Goal: Transaction & Acquisition: Subscribe to service/newsletter

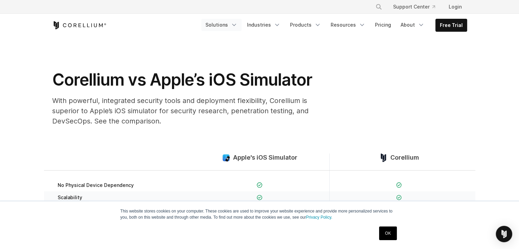
click at [234, 25] on link "Solutions" at bounding box center [221, 25] width 40 height 12
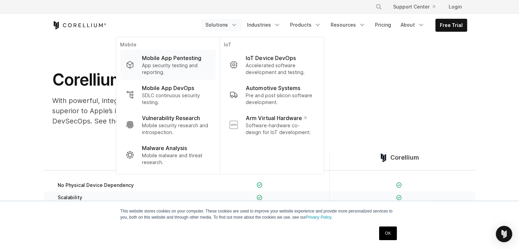
click at [188, 65] on p "App security testing and reporting." at bounding box center [176, 69] width 68 height 14
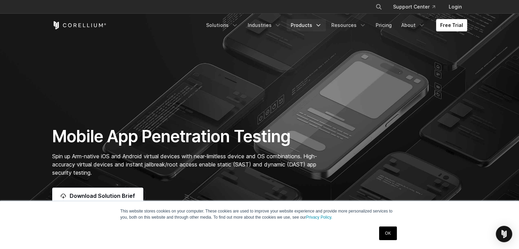
click at [315, 27] on link "Products" at bounding box center [306, 25] width 39 height 12
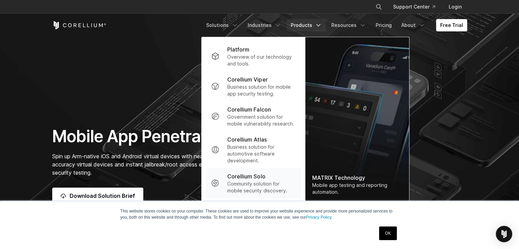
click at [273, 189] on p "Community solution for mobile security discovery." at bounding box center [261, 188] width 68 height 14
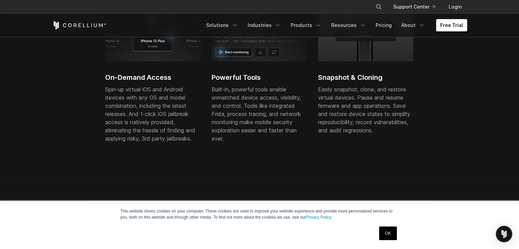
scroll to position [296, 0]
click at [458, 19] on link "Free Trial" at bounding box center [451, 25] width 31 height 12
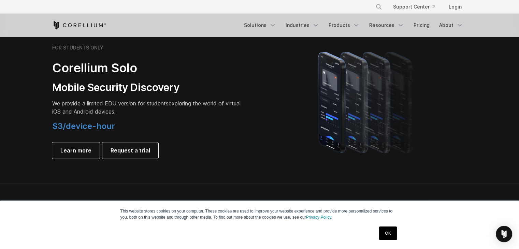
scroll to position [480, 0]
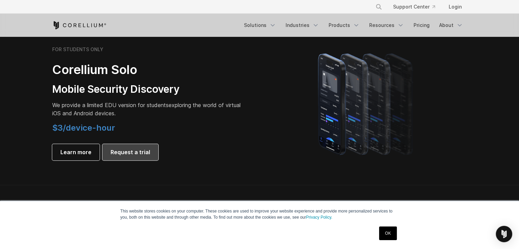
click at [136, 155] on span "Request a trial" at bounding box center [131, 152] width 40 height 8
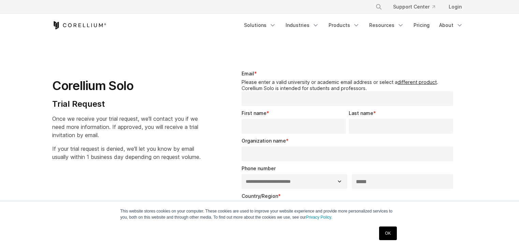
select select "**"
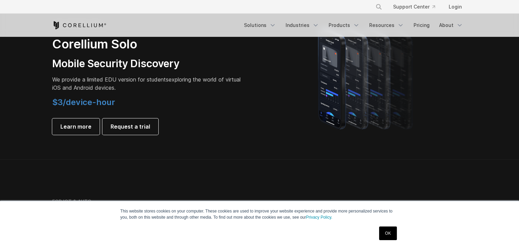
scroll to position [480, 0]
